Goal: Information Seeking & Learning: Learn about a topic

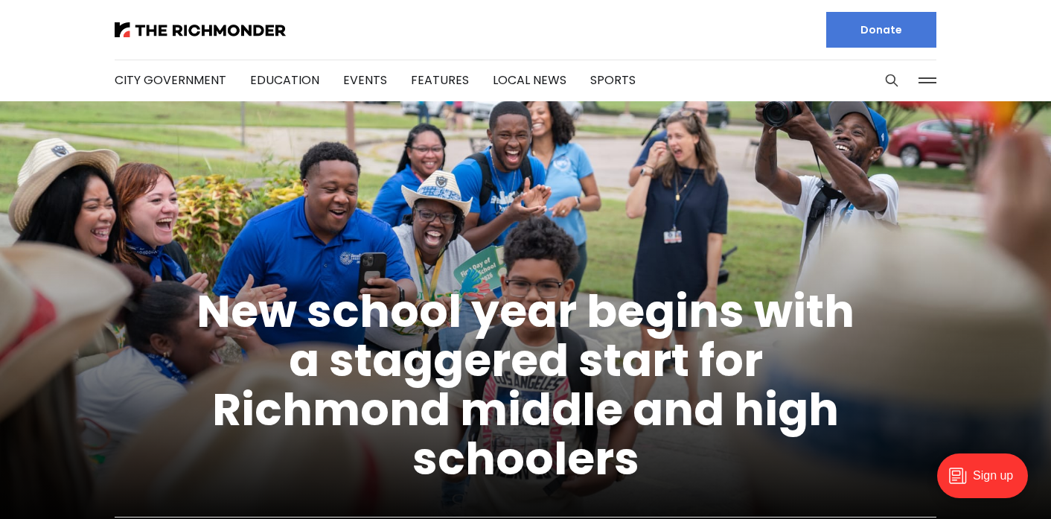
click at [910, 85] on div at bounding box center [908, 81] width 56 height 42
click at [932, 82] on button at bounding box center [927, 80] width 22 height 22
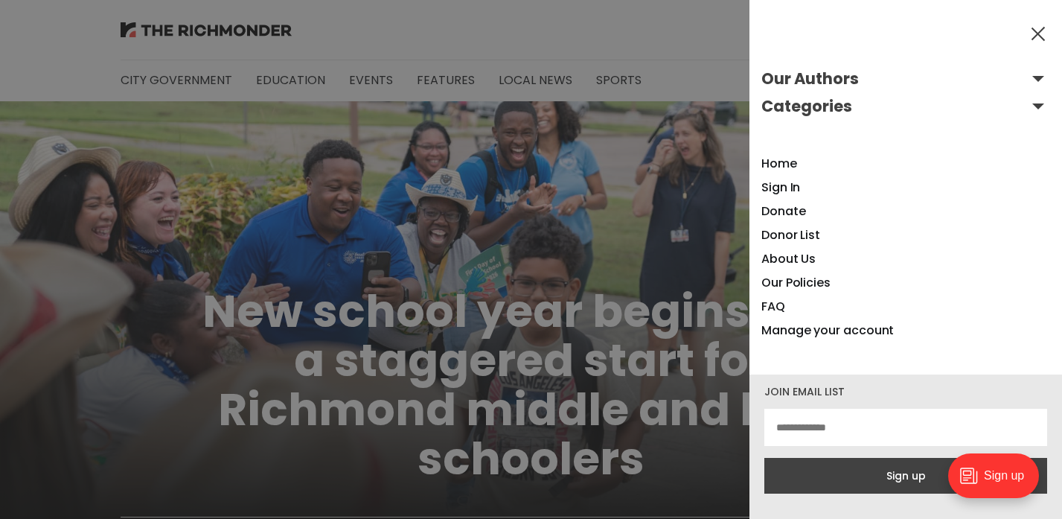
click at [1025, 82] on button "Our Authors" at bounding box center [905, 79] width 289 height 24
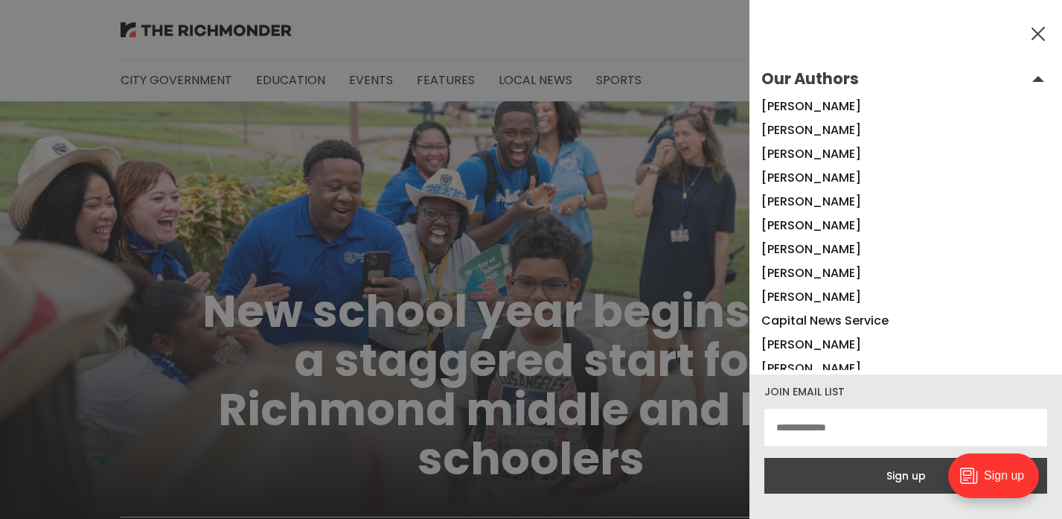
click at [1025, 82] on button "Our Authors" at bounding box center [905, 79] width 289 height 24
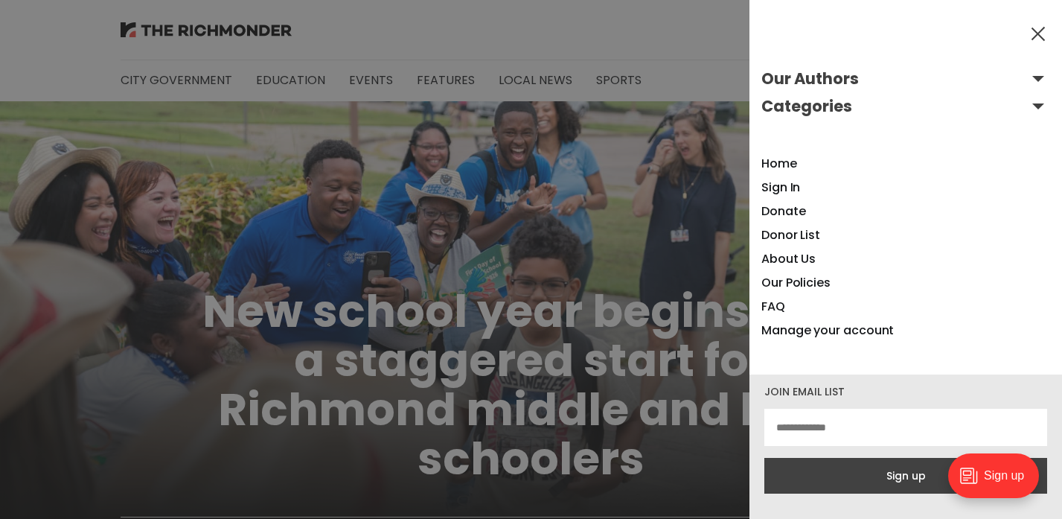
click at [1031, 105] on button "Categories" at bounding box center [905, 107] width 289 height 24
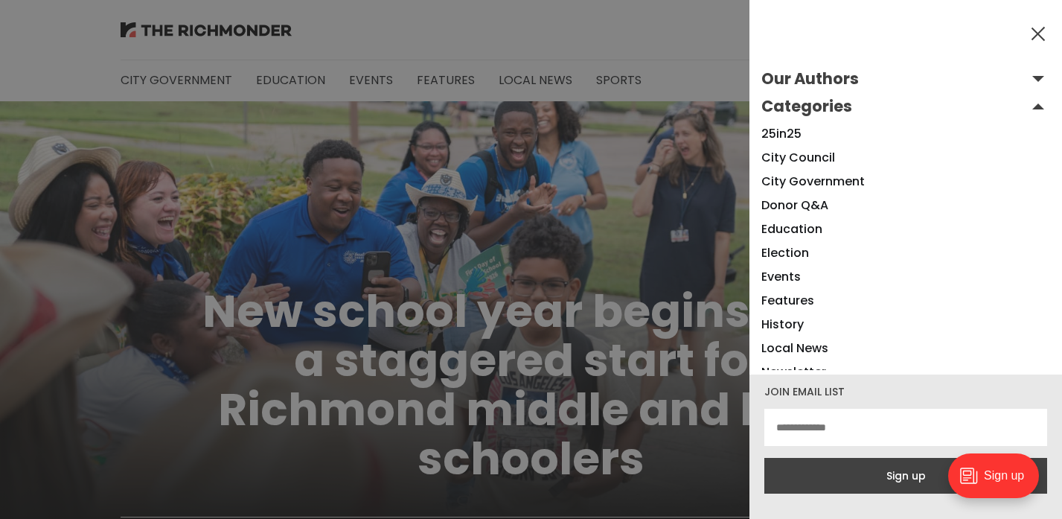
click at [1030, 105] on button "Categories" at bounding box center [905, 107] width 289 height 24
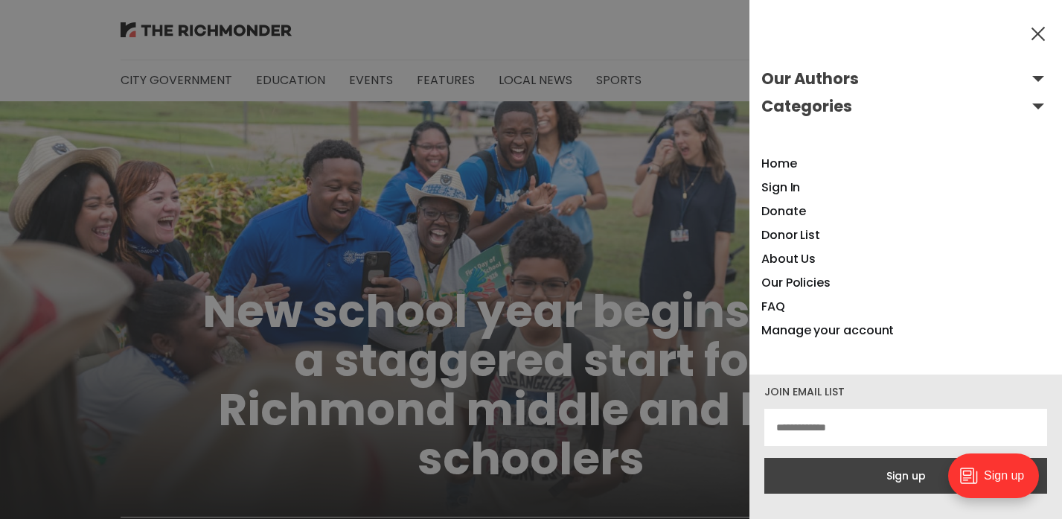
click at [1043, 25] on button at bounding box center [1038, 33] width 22 height 22
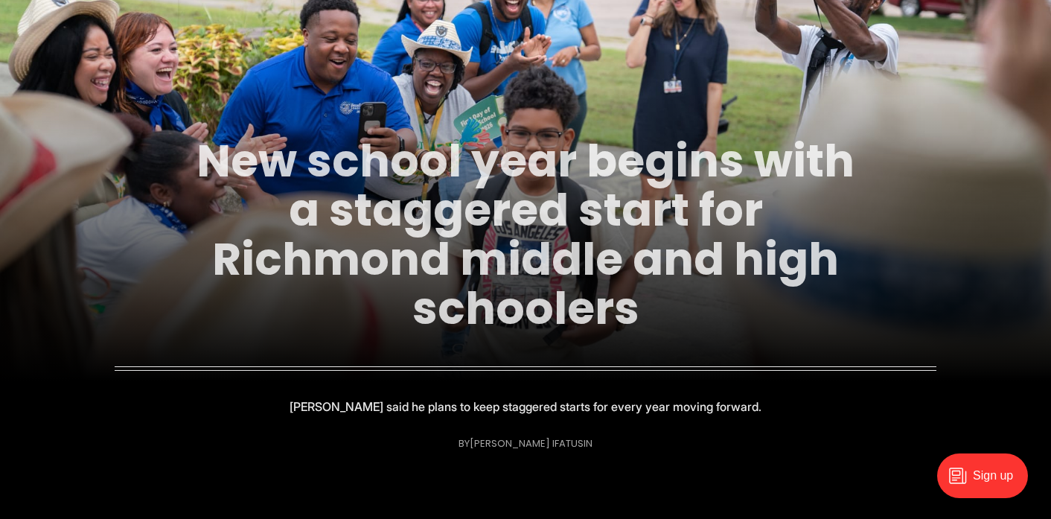
scroll to position [153, 0]
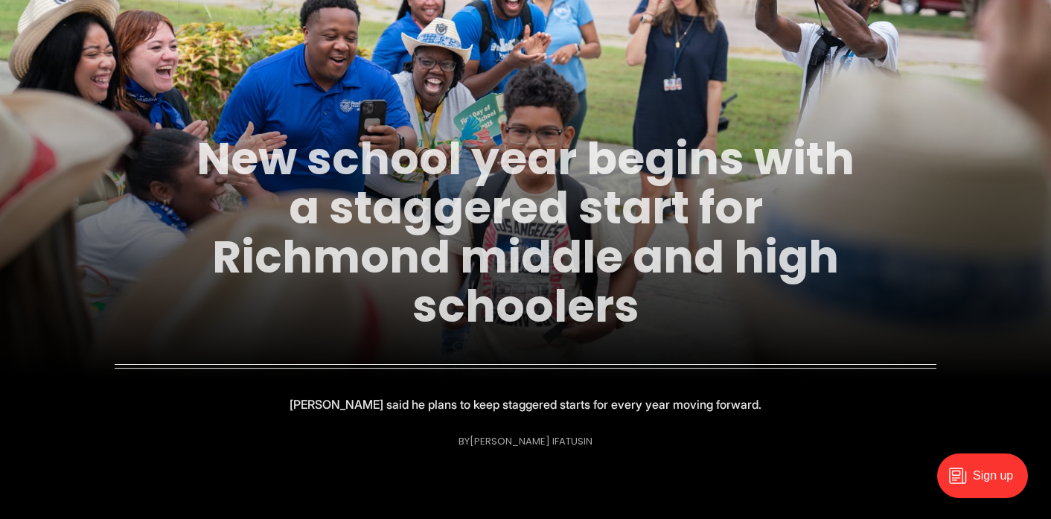
click at [526, 252] on link "New school year begins with a staggered start for Richmond middle and high scho…" at bounding box center [525, 232] width 658 height 210
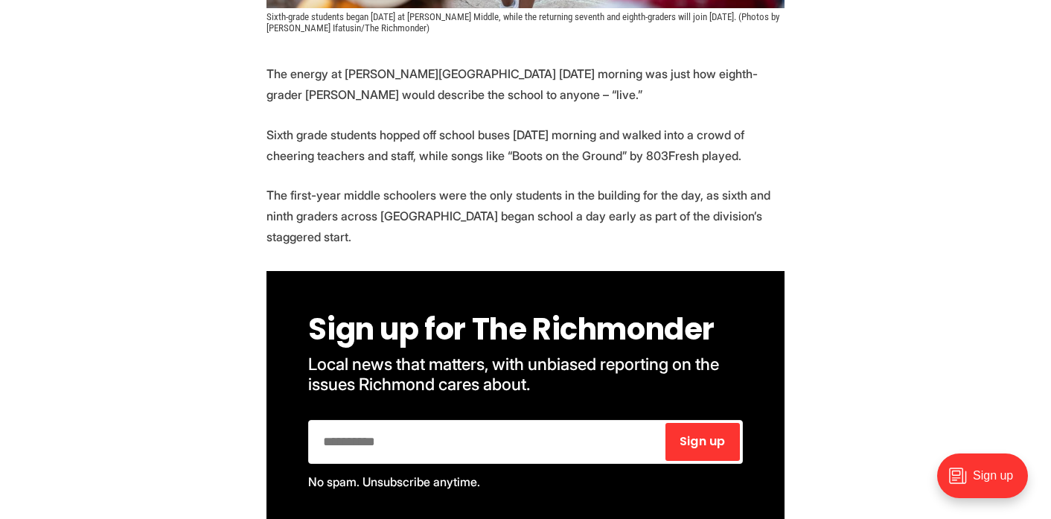
scroll to position [694, 0]
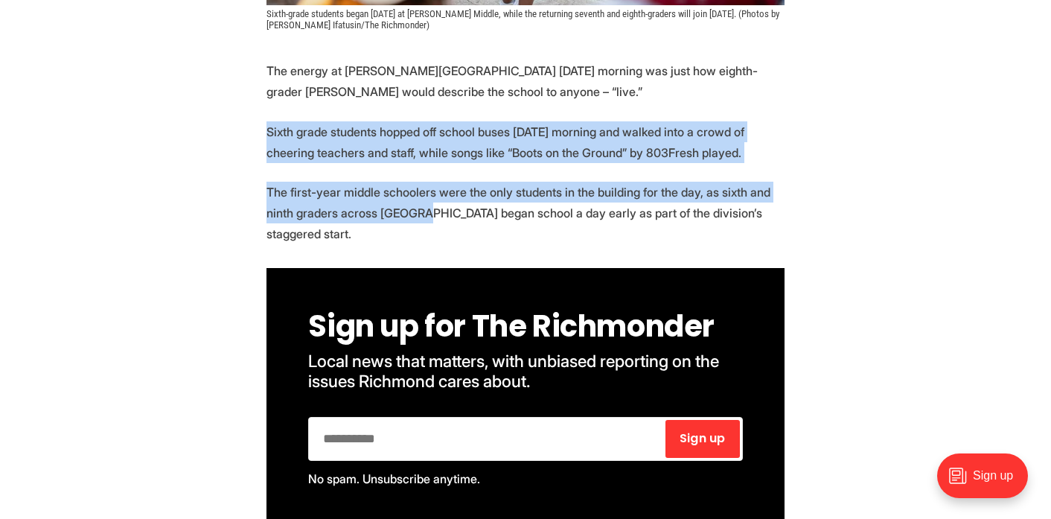
drag, startPoint x: 423, startPoint y: 223, endPoint x: 263, endPoint y: 128, distance: 186.5
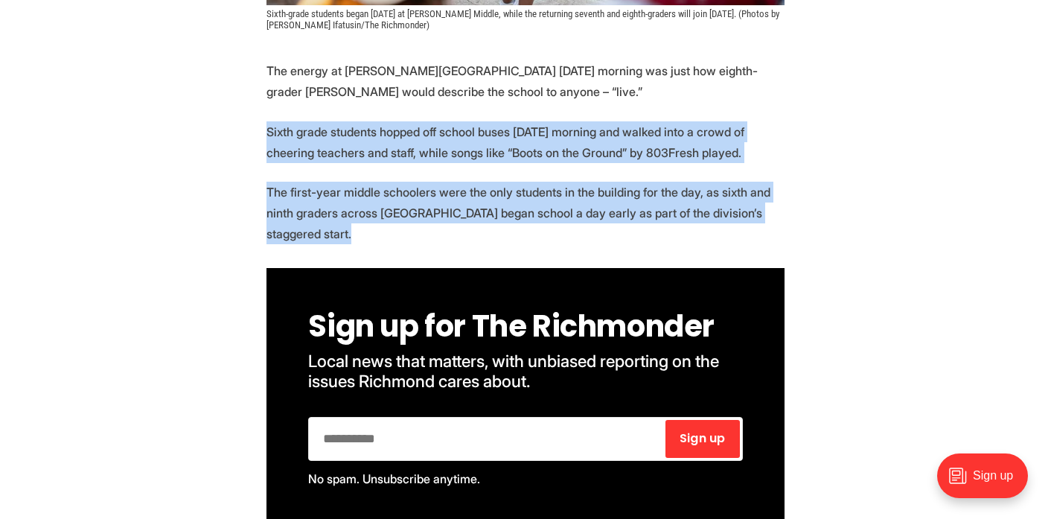
drag, startPoint x: 263, startPoint y: 128, endPoint x: 375, endPoint y: 240, distance: 158.9
click at [375, 240] on p "The first-year middle schoolers were the only students in the building for the …" at bounding box center [525, 213] width 518 height 63
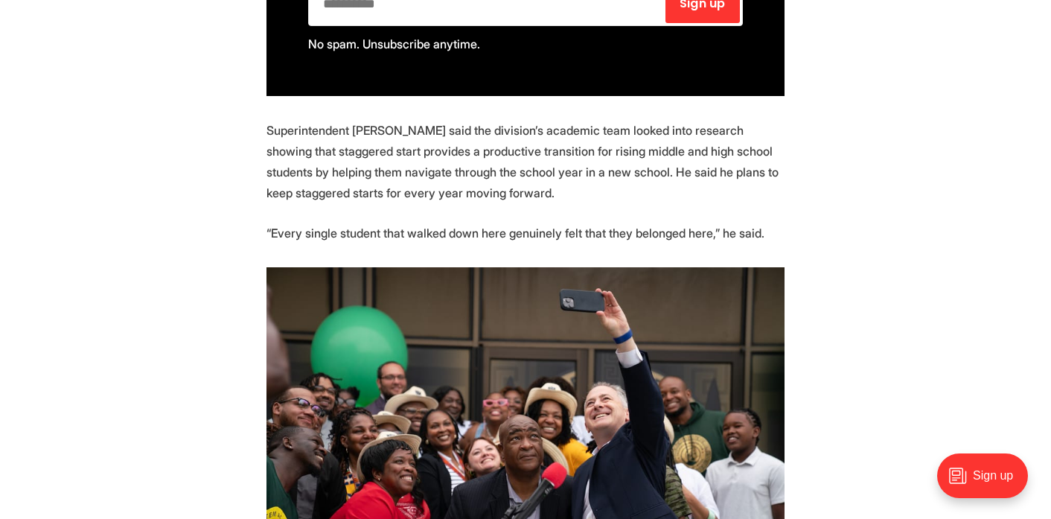
scroll to position [1138, 0]
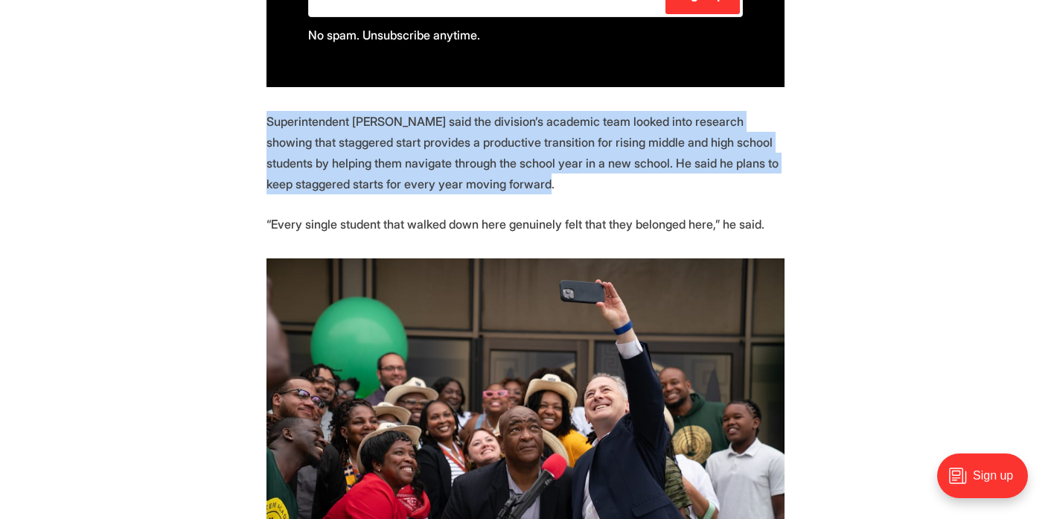
drag, startPoint x: 622, startPoint y: 205, endPoint x: 260, endPoint y: 120, distance: 371.5
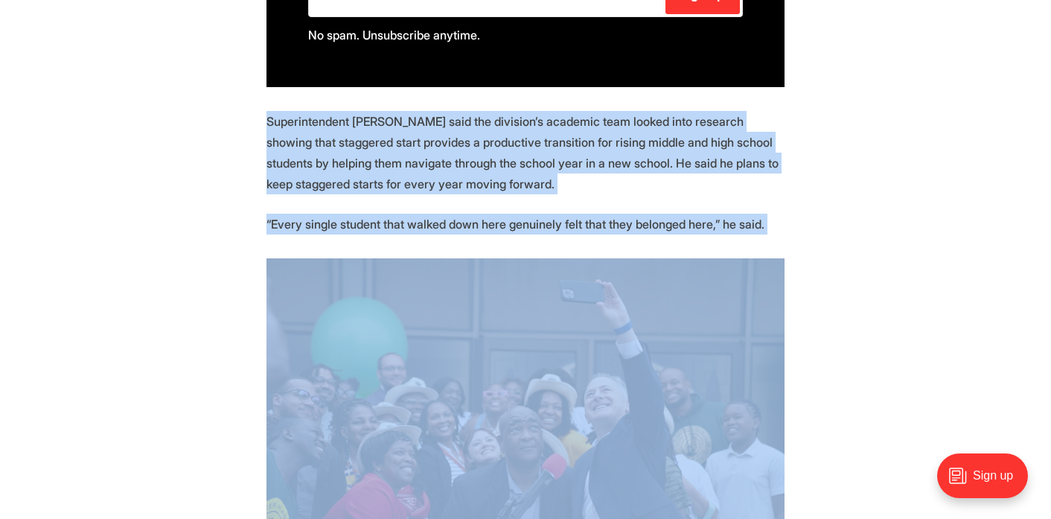
drag, startPoint x: 260, startPoint y: 120, endPoint x: 767, endPoint y: 229, distance: 518.5
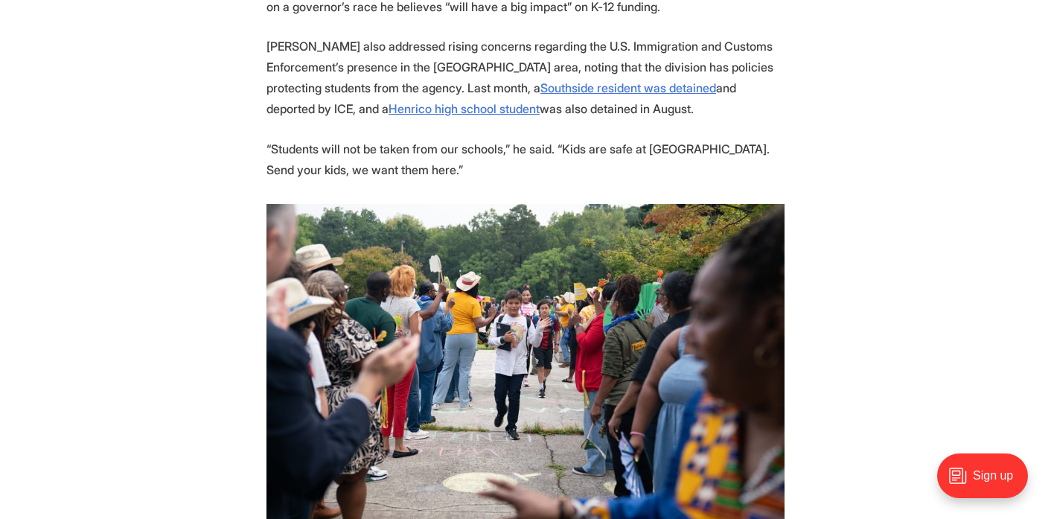
scroll to position [1910, 0]
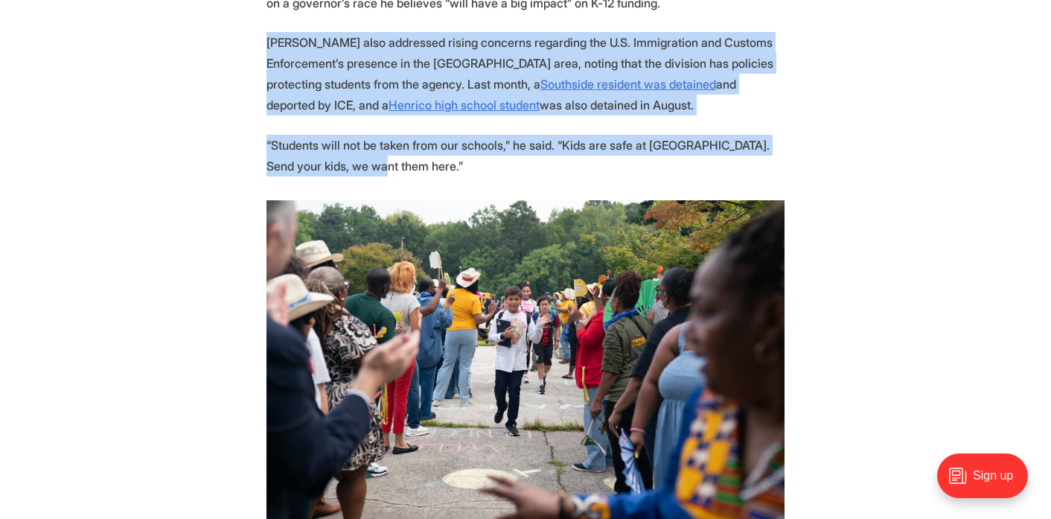
drag, startPoint x: 403, startPoint y: 158, endPoint x: 232, endPoint y: 39, distance: 207.5
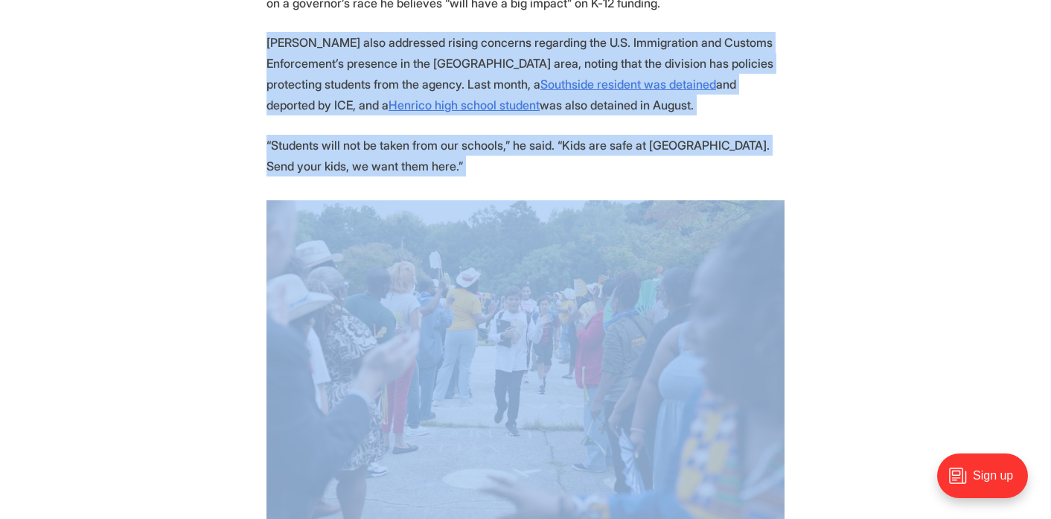
drag, startPoint x: 232, startPoint y: 39, endPoint x: 370, endPoint y: 163, distance: 185.0
click at [370, 163] on p "“Students will not be taken from our schools,” he said. “Kids are safe at RPS. …" at bounding box center [525, 156] width 518 height 42
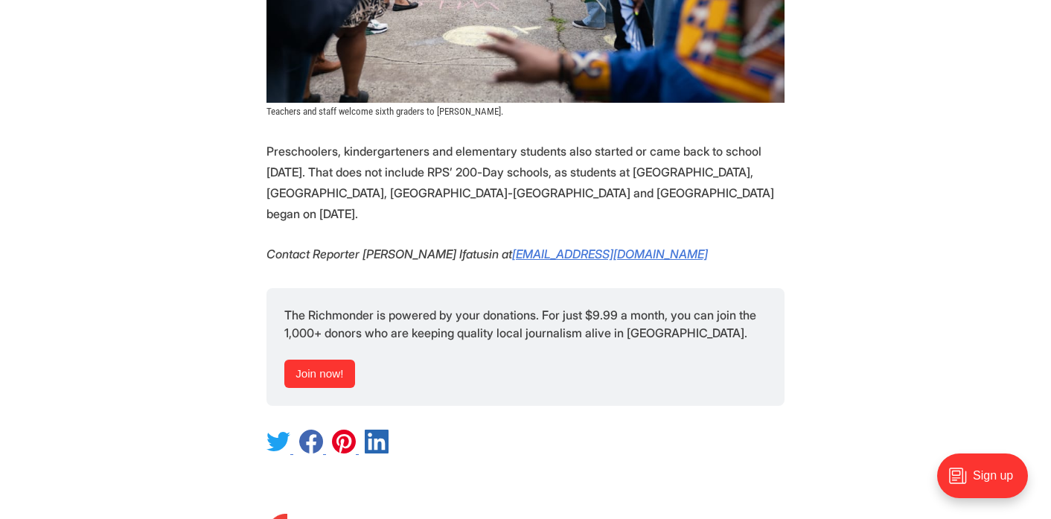
scroll to position [2356, 0]
